Goal: Task Accomplishment & Management: Manage account settings

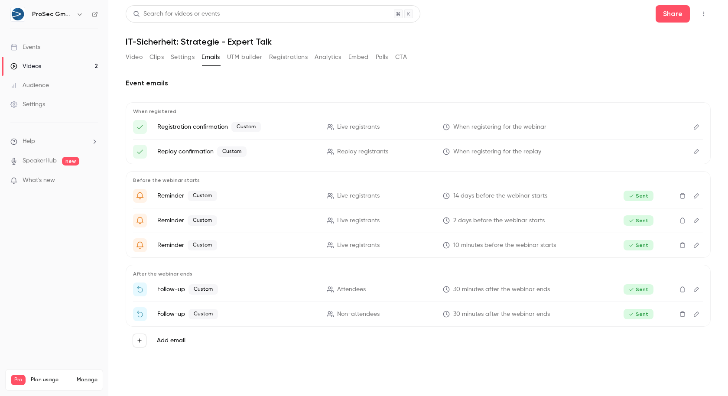
click at [70, 39] on link "Events" at bounding box center [54, 47] width 108 height 19
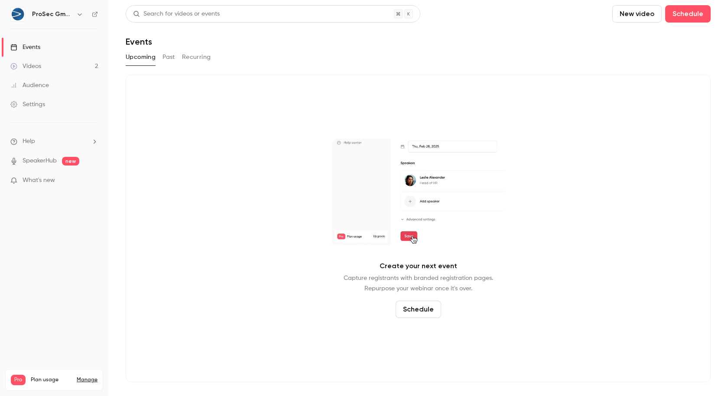
click at [36, 101] on div "Settings" at bounding box center [27, 104] width 35 height 9
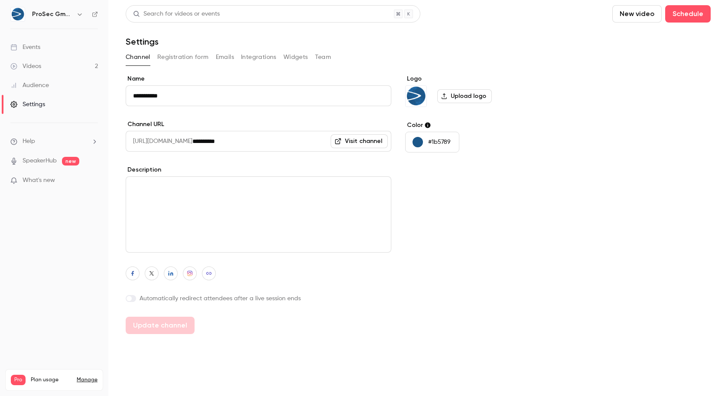
click at [176, 60] on button "Registration form" at bounding box center [183, 57] width 52 height 14
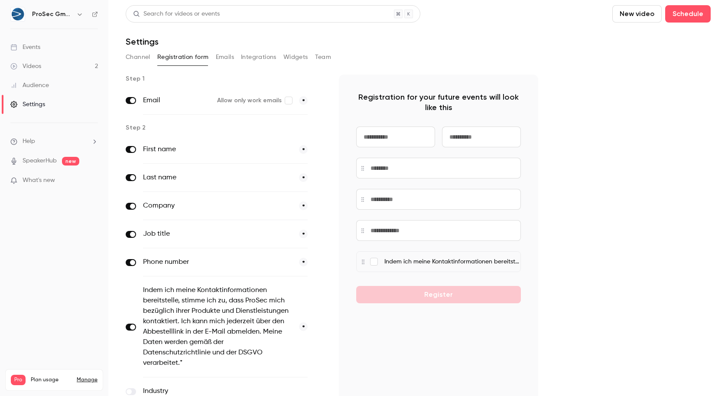
click at [215, 64] on div "Channel Registration form Emails Integrations Widgets Team" at bounding box center [418, 58] width 585 height 17
click at [221, 58] on button "Emails" at bounding box center [225, 57] width 18 height 14
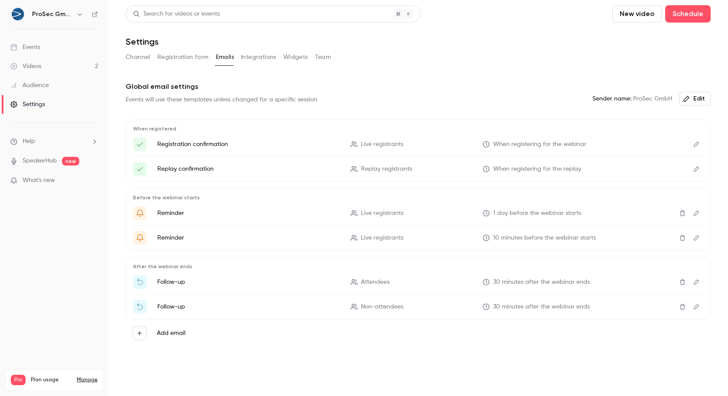
click at [246, 58] on button "Integrations" at bounding box center [259, 57] width 36 height 14
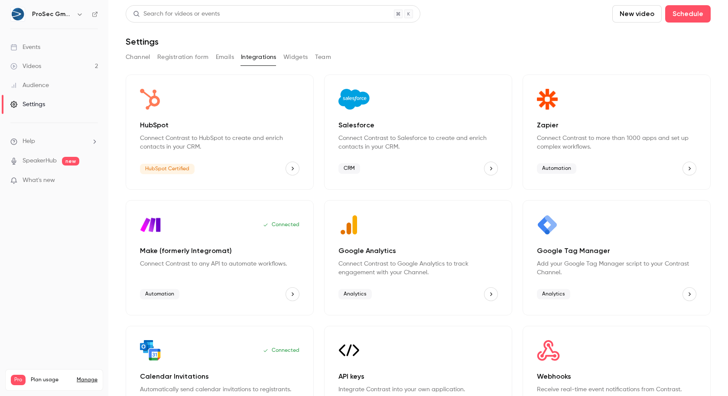
click at [224, 56] on button "Emails" at bounding box center [225, 57] width 18 height 14
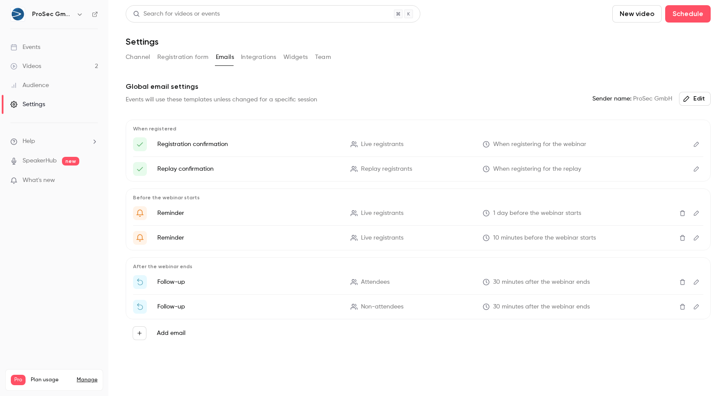
click at [71, 61] on link "Videos 2" at bounding box center [54, 66] width 108 height 19
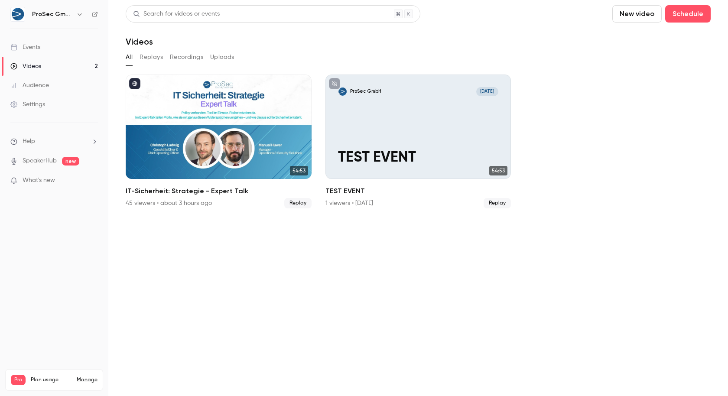
click at [147, 55] on button "Replays" at bounding box center [151, 57] width 23 height 14
click at [179, 55] on button "Recordings" at bounding box center [186, 57] width 33 height 14
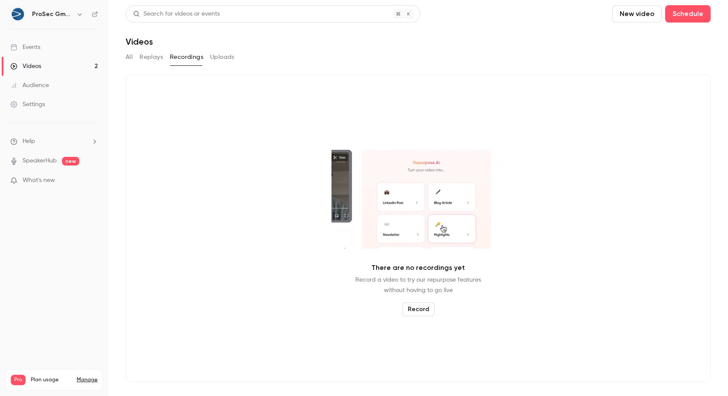
click at [224, 54] on button "Uploads" at bounding box center [222, 57] width 24 height 14
click at [127, 61] on button "All" at bounding box center [129, 57] width 7 height 14
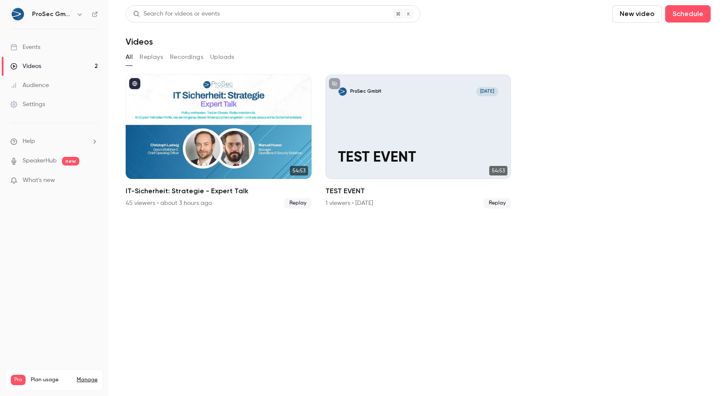
click at [56, 42] on link "Events" at bounding box center [54, 47] width 108 height 19
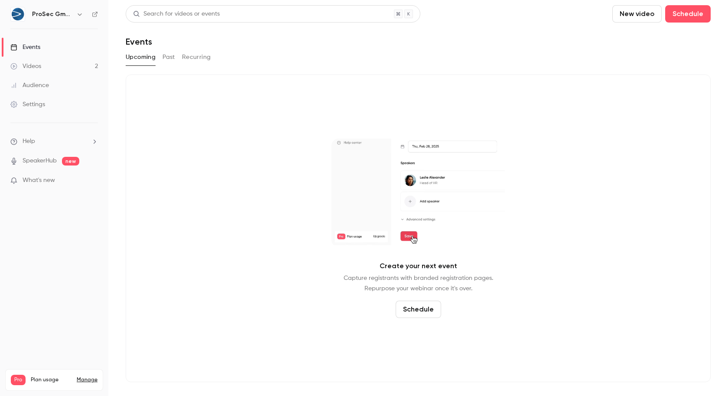
click at [100, 11] on nav "ProSec GmbH Events Videos 2 Audience Settings Help SpeakerHub new What's new Pr…" at bounding box center [54, 198] width 108 height 396
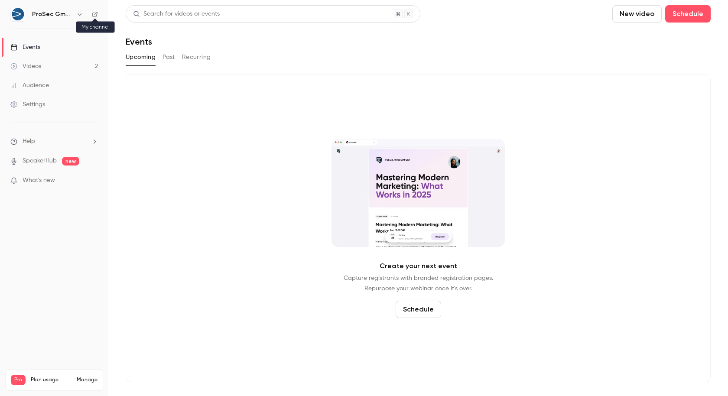
click at [95, 12] on icon at bounding box center [95, 14] width 6 height 6
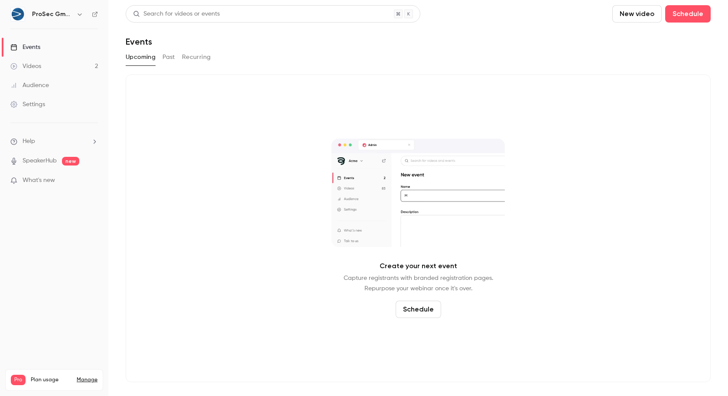
click at [49, 84] on link "Audience" at bounding box center [54, 85] width 108 height 19
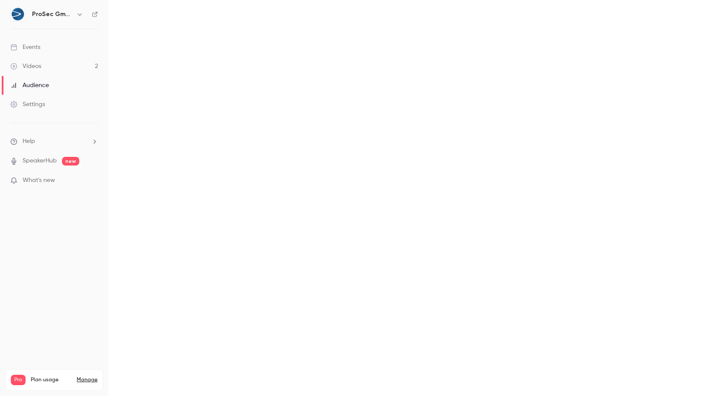
click at [49, 84] on link "Audience" at bounding box center [54, 85] width 108 height 19
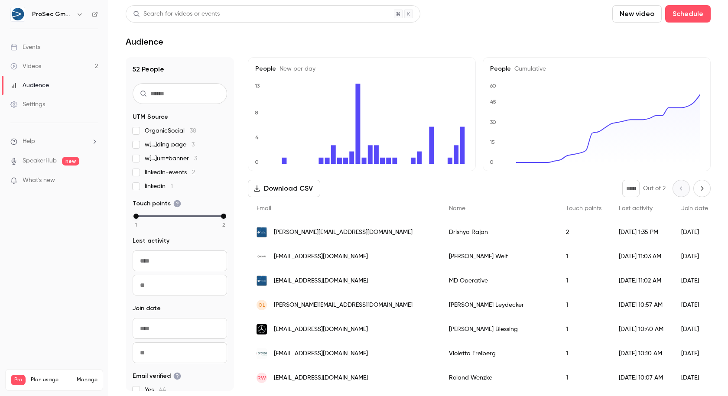
click at [65, 51] on link "Events" at bounding box center [54, 47] width 108 height 19
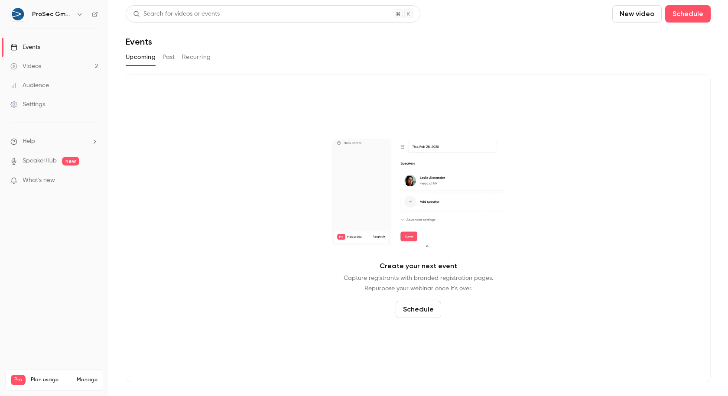
click at [84, 48] on link "Events" at bounding box center [54, 47] width 108 height 19
click at [170, 60] on button "Past" at bounding box center [168, 57] width 13 height 14
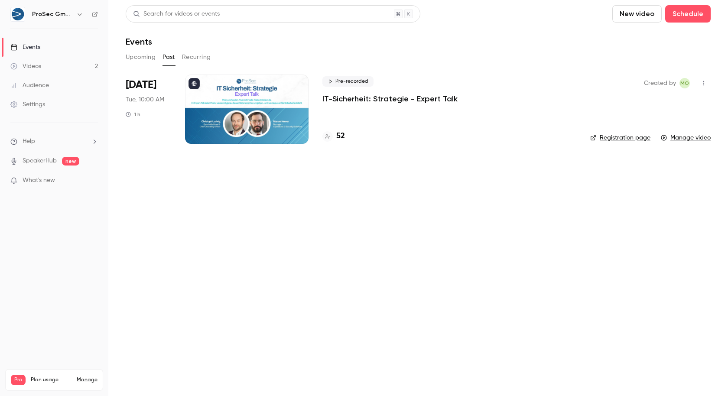
click at [354, 94] on p "IT-Sicherheit: Strategie - Expert Talk" at bounding box center [389, 99] width 135 height 10
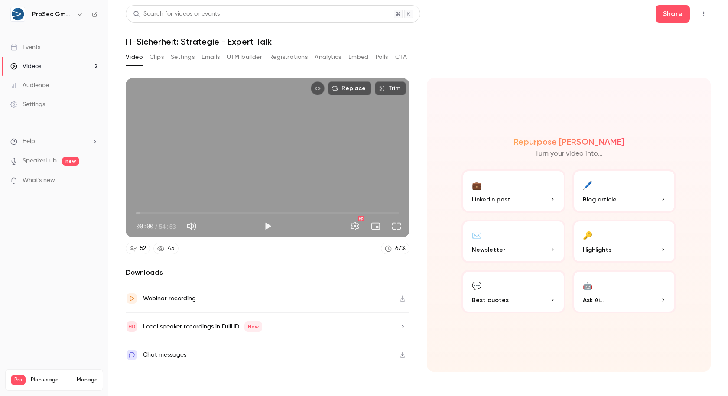
click at [297, 53] on button "Registrations" at bounding box center [288, 57] width 39 height 14
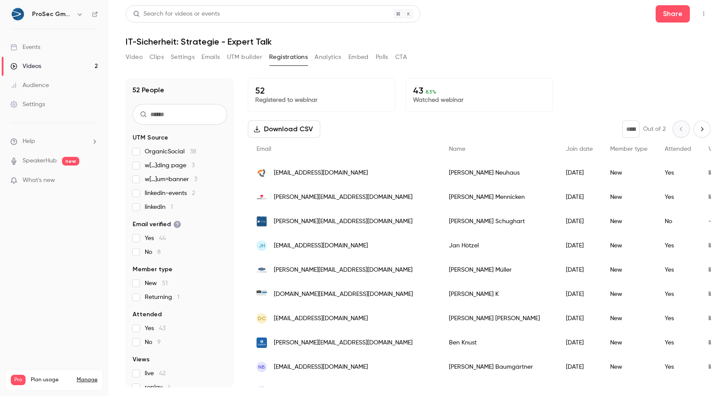
click at [330, 60] on button "Analytics" at bounding box center [328, 57] width 27 height 14
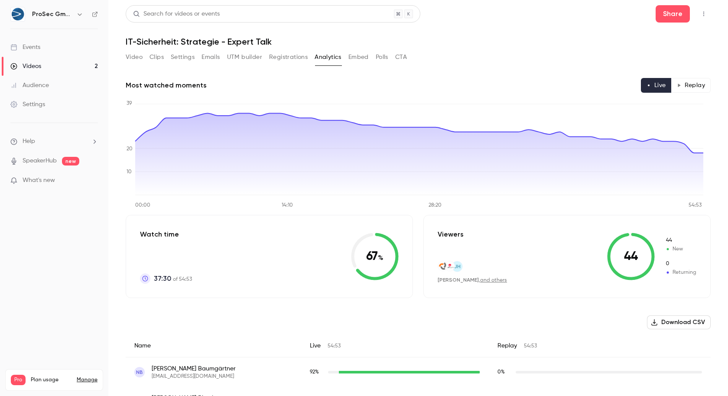
click at [364, 55] on button "Embed" at bounding box center [358, 57] width 20 height 14
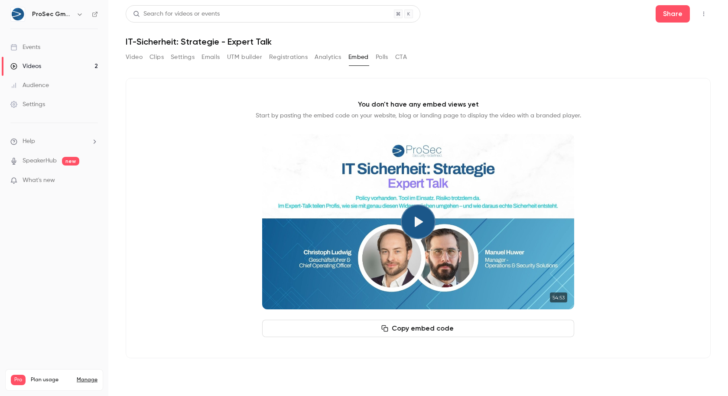
click at [377, 58] on button "Polls" at bounding box center [382, 57] width 13 height 14
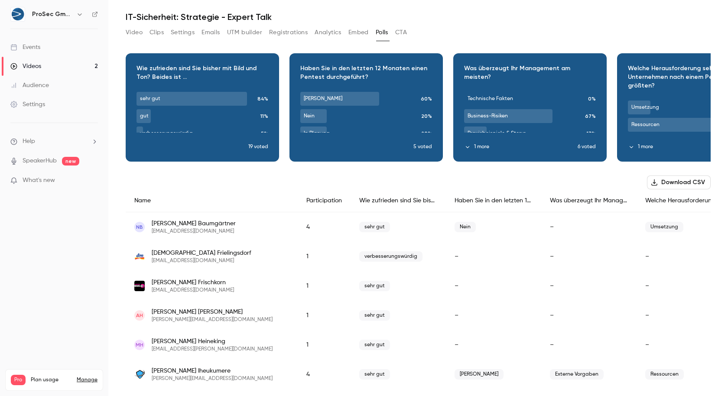
scroll to position [6, 0]
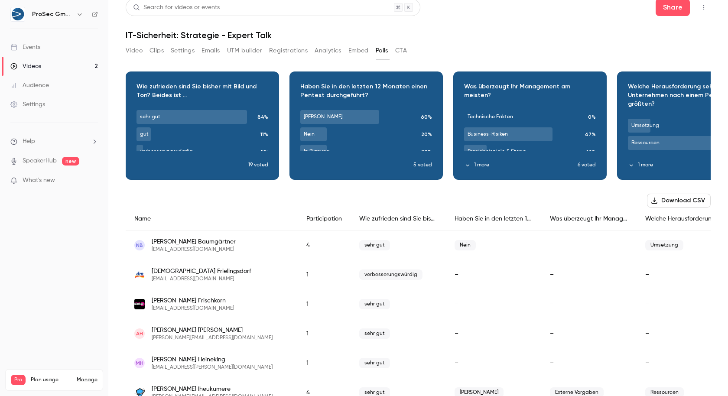
click at [207, 58] on div "Video Clips Settings Emails UTM builder Registrations Analytics Embed Polls CTA" at bounding box center [266, 52] width 281 height 17
click at [208, 50] on button "Emails" at bounding box center [210, 51] width 18 height 14
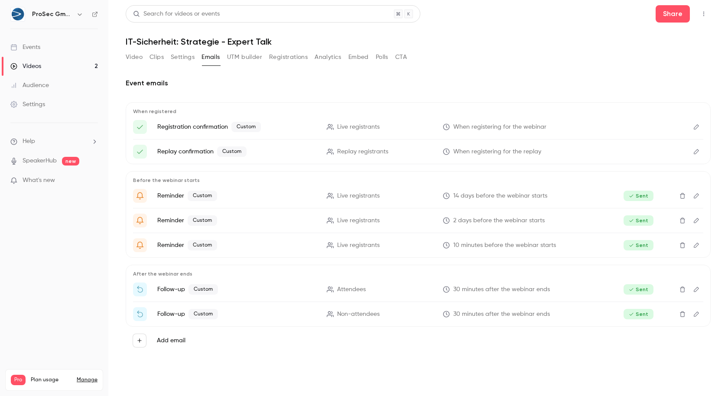
click at [176, 57] on button "Settings" at bounding box center [183, 57] width 24 height 14
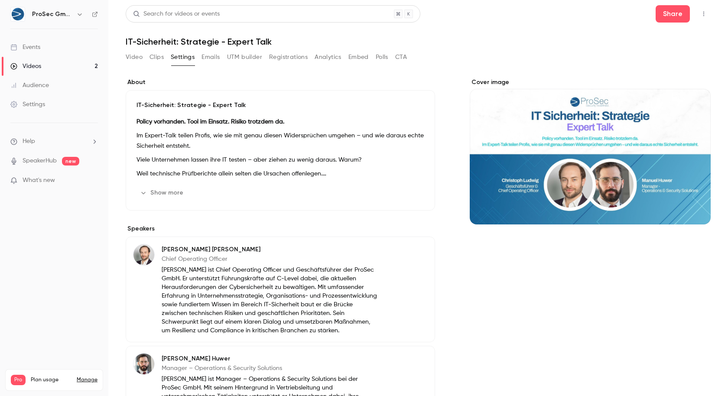
click at [146, 194] on icon "button" at bounding box center [143, 192] width 7 height 7
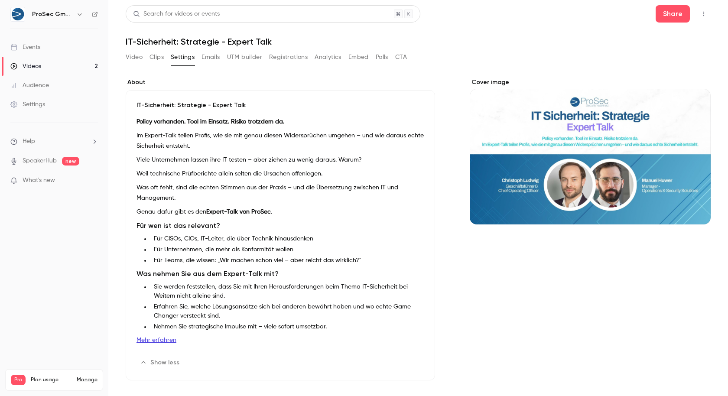
click at [221, 57] on div "Video Clips Settings Emails UTM builder Registrations Analytics Embed Polls CTA" at bounding box center [266, 57] width 281 height 14
click at [218, 58] on button "Emails" at bounding box center [210, 57] width 18 height 14
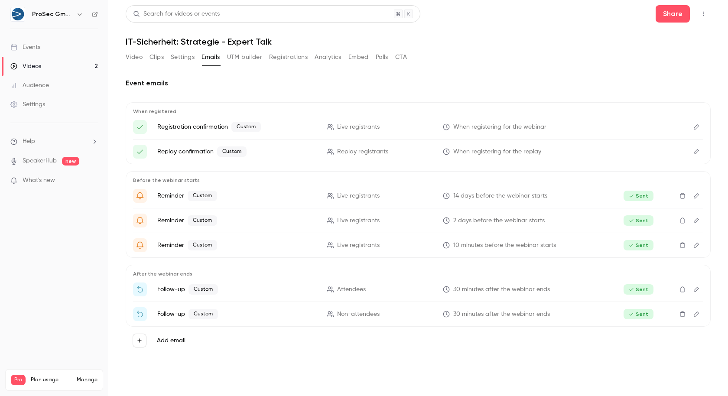
click at [695, 153] on icon "Edit" at bounding box center [696, 152] width 7 height 6
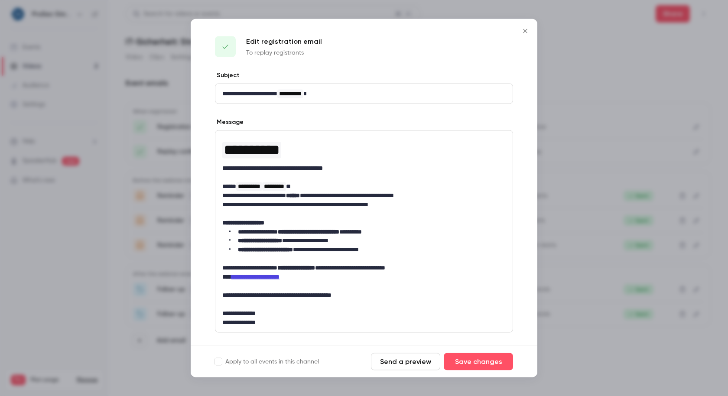
click at [523, 30] on icon "Close" at bounding box center [525, 31] width 10 height 7
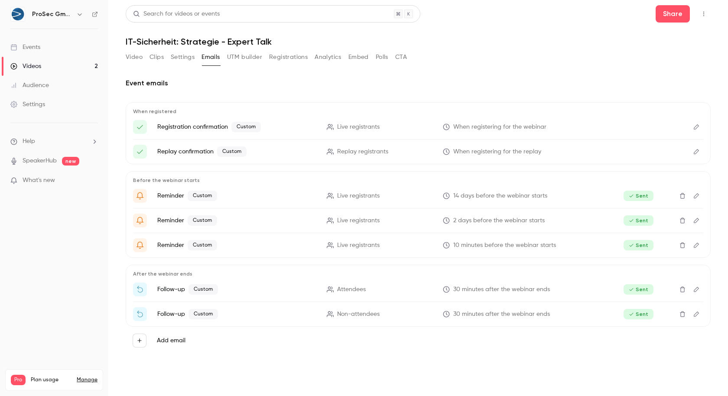
click at [239, 55] on button "UTM builder" at bounding box center [244, 57] width 35 height 14
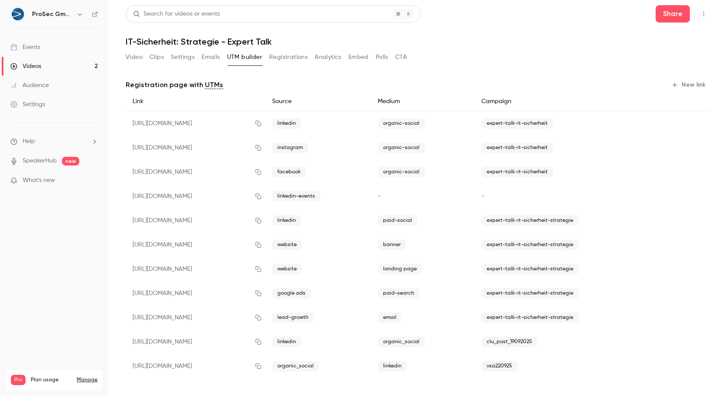
click at [295, 57] on button "Registrations" at bounding box center [288, 57] width 39 height 14
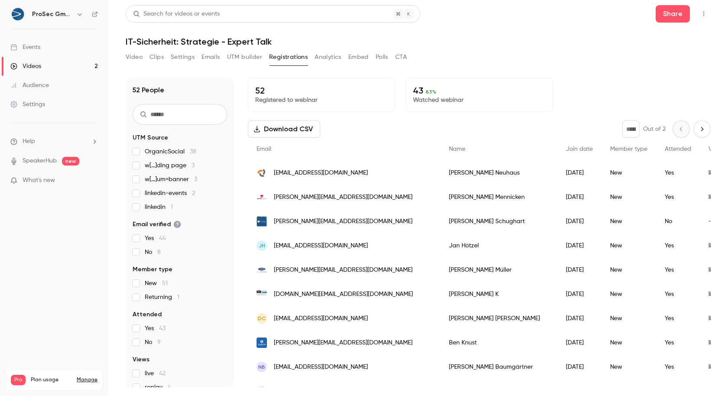
click at [329, 56] on button "Analytics" at bounding box center [328, 57] width 27 height 14
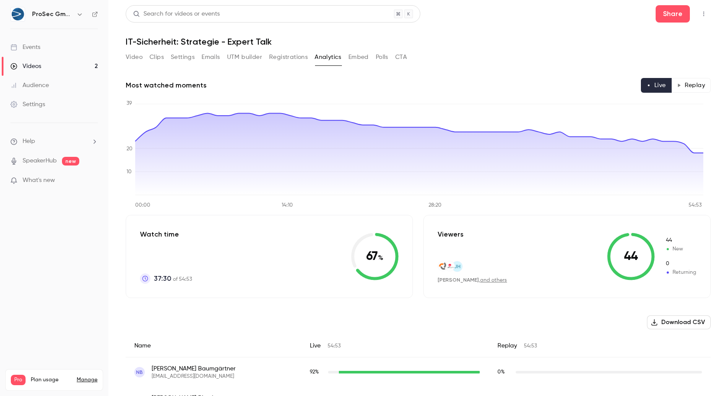
click at [694, 90] on button "Replay" at bounding box center [690, 85] width 39 height 15
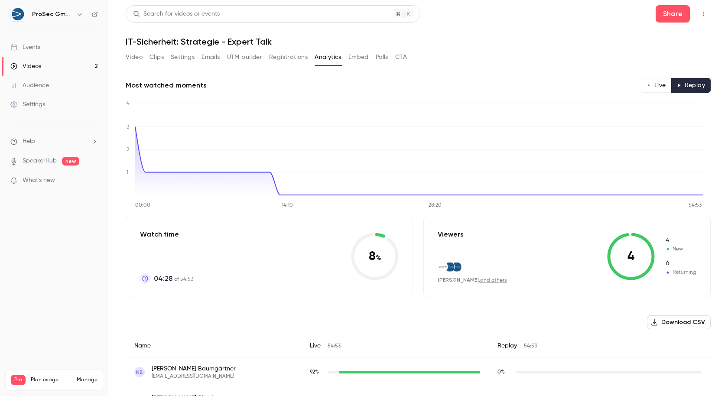
click at [480, 281] on link "and others" at bounding box center [493, 280] width 27 height 5
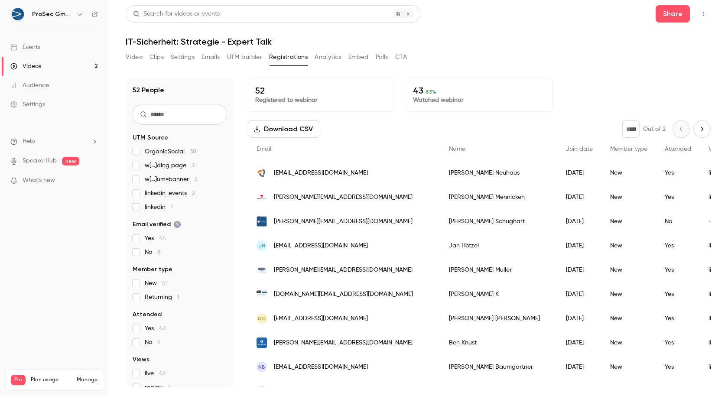
click at [334, 56] on button "Analytics" at bounding box center [328, 57] width 27 height 14
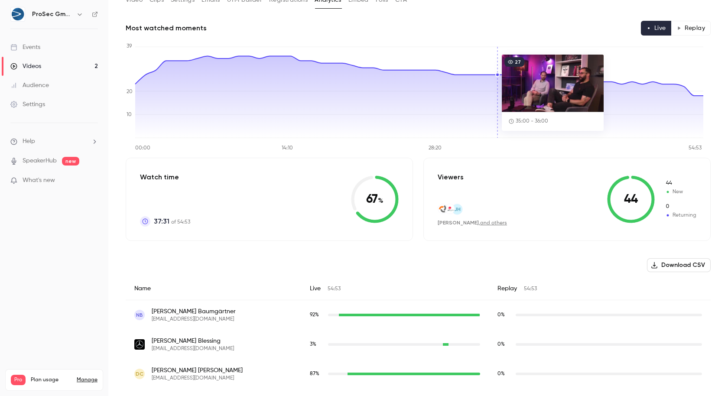
scroll to position [54, 0]
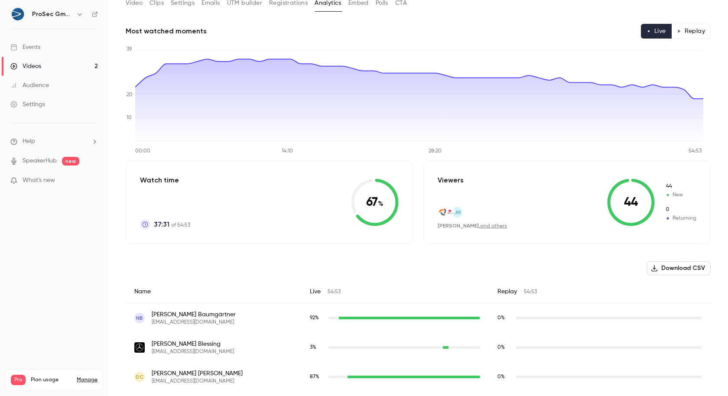
click at [692, 31] on button "Replay" at bounding box center [690, 31] width 39 height 15
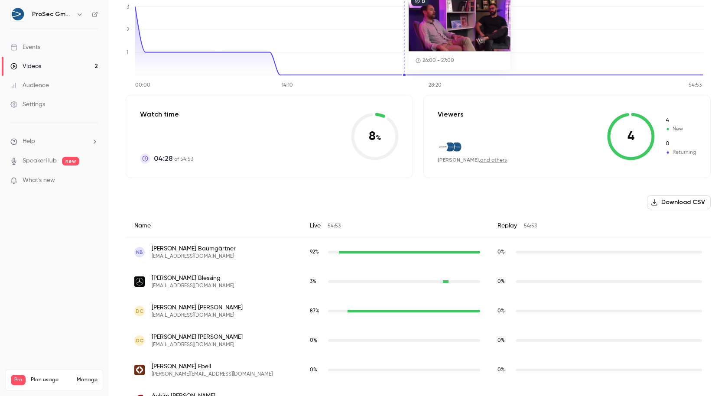
scroll to position [175, 0]
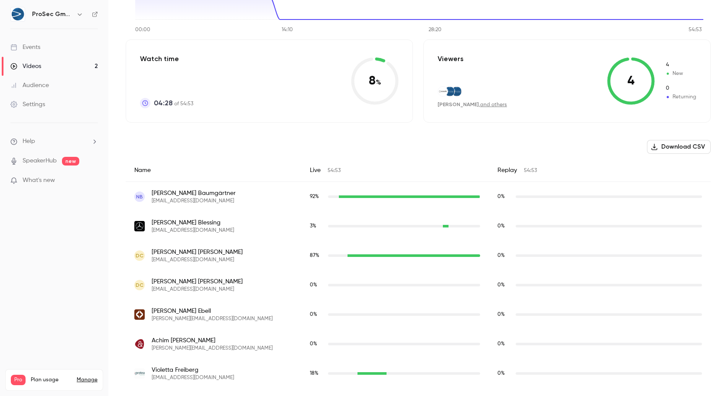
click at [625, 81] on icon at bounding box center [631, 81] width 48 height 48
click at [671, 66] on span "4" at bounding box center [680, 65] width 31 height 8
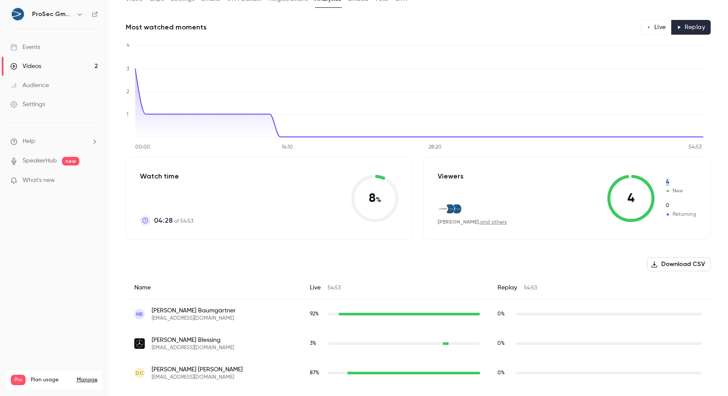
scroll to position [59, 0]
click at [633, 190] on icon at bounding box center [631, 198] width 48 height 48
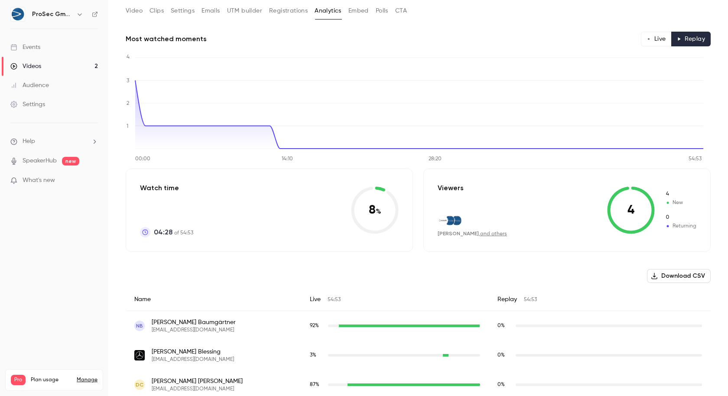
scroll to position [41, 0]
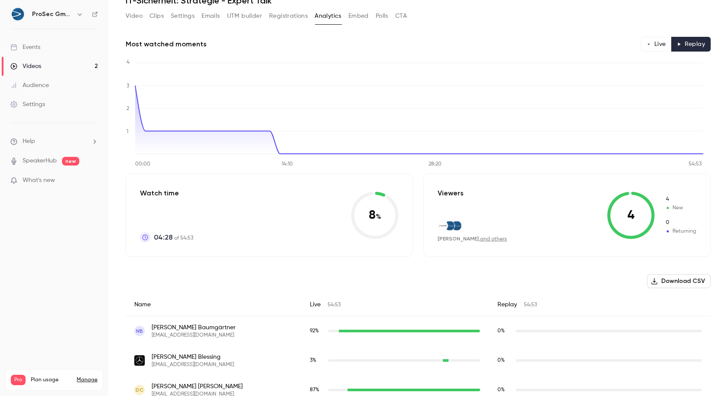
click at [647, 43] on button "Live" at bounding box center [656, 44] width 31 height 15
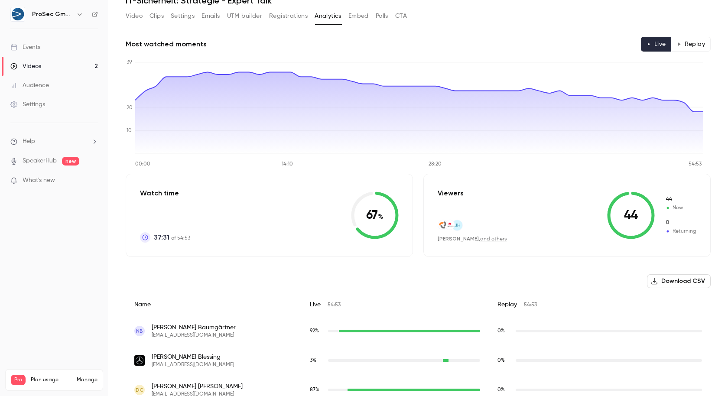
click at [243, 12] on button "UTM builder" at bounding box center [244, 16] width 35 height 14
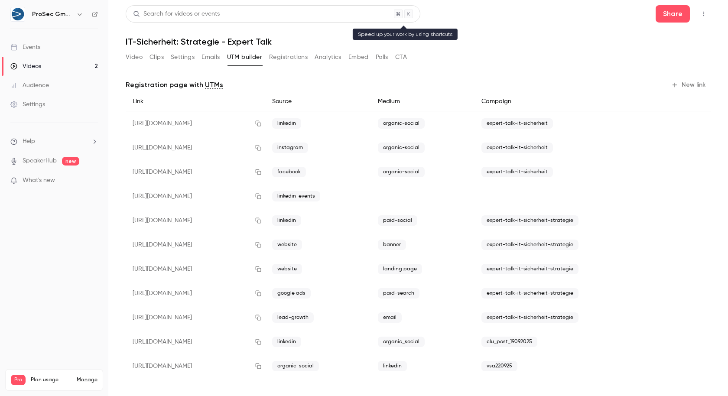
click at [207, 14] on div "Search for videos or events" at bounding box center [176, 14] width 87 height 9
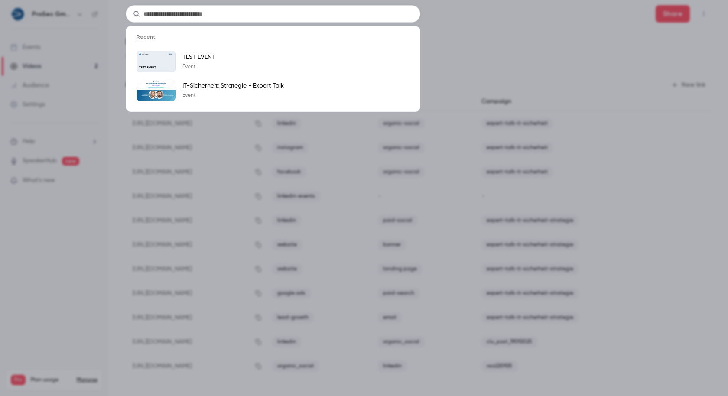
click at [499, 48] on div "Recent ProSec GmbH [DATE] TEST EVENT TEST EVENT Event IT-Sicherheit: Strategie …" at bounding box center [364, 198] width 728 height 396
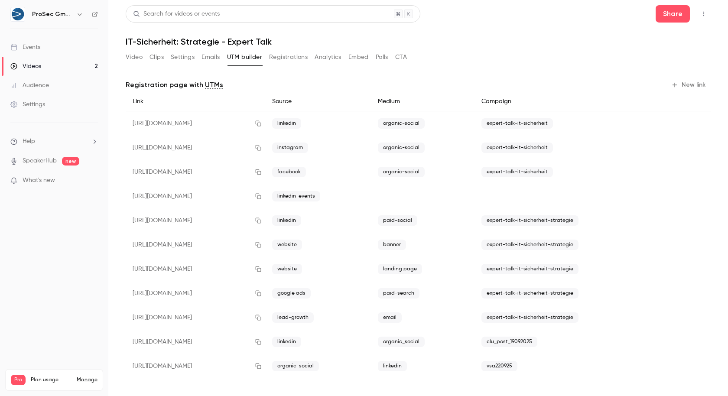
click at [91, 16] on div "ProSec GmbH" at bounding box center [54, 14] width 88 height 15
click at [96, 13] on icon at bounding box center [94, 14] width 5 height 5
click at [598, 69] on div "Registration page with UTMs New link Link Source Medium Campaign [URL][DOMAIN_N…" at bounding box center [418, 230] width 585 height 325
click at [64, 42] on link "Events" at bounding box center [54, 47] width 108 height 19
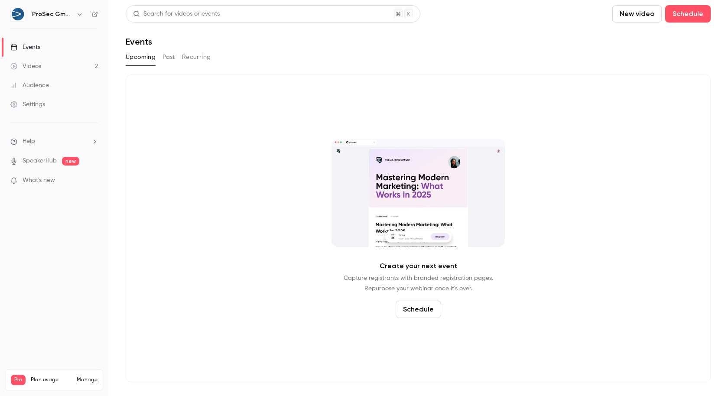
click at [52, 67] on link "Videos 2" at bounding box center [54, 66] width 108 height 19
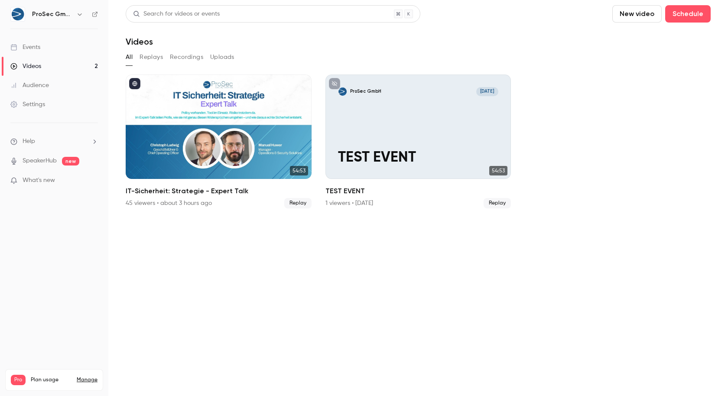
click at [46, 81] on div "Audience" at bounding box center [29, 85] width 39 height 9
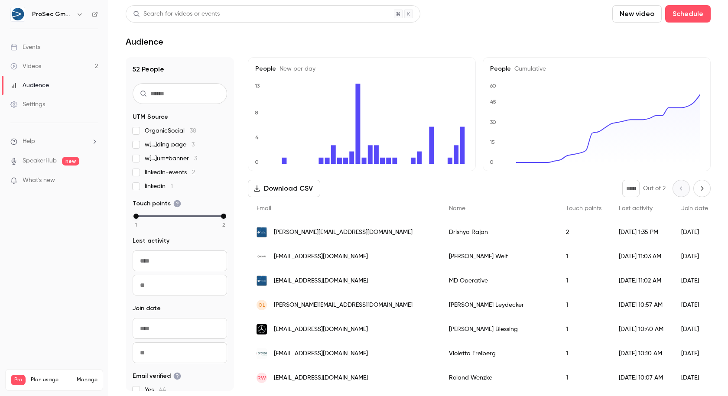
click at [55, 63] on link "Videos 2" at bounding box center [54, 66] width 108 height 19
